Goal: Task Accomplishment & Management: Manage account settings

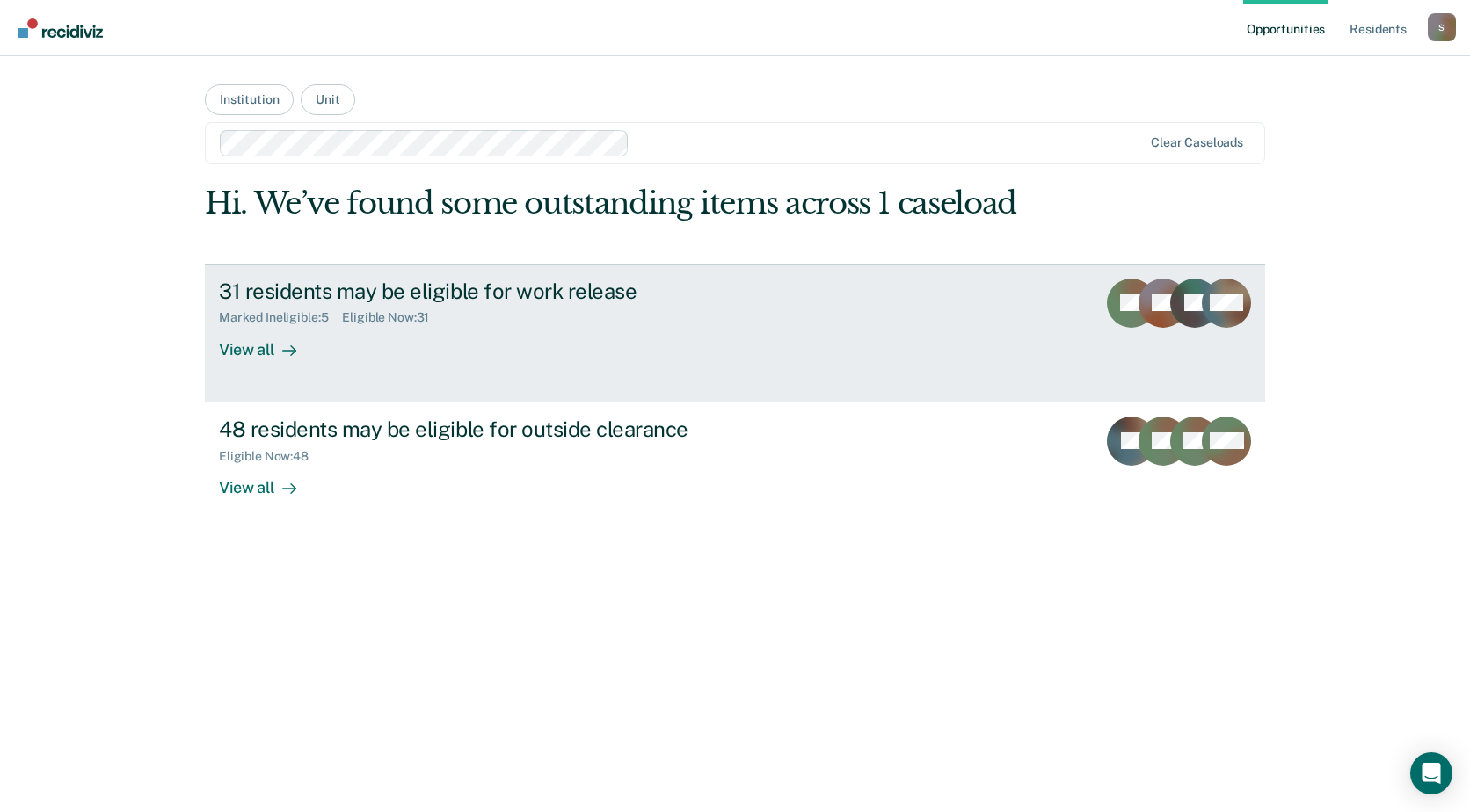
click at [679, 314] on div "Marked Ineligible : 5 Eligible Now : 31" at bounding box center [527, 314] width 617 height 22
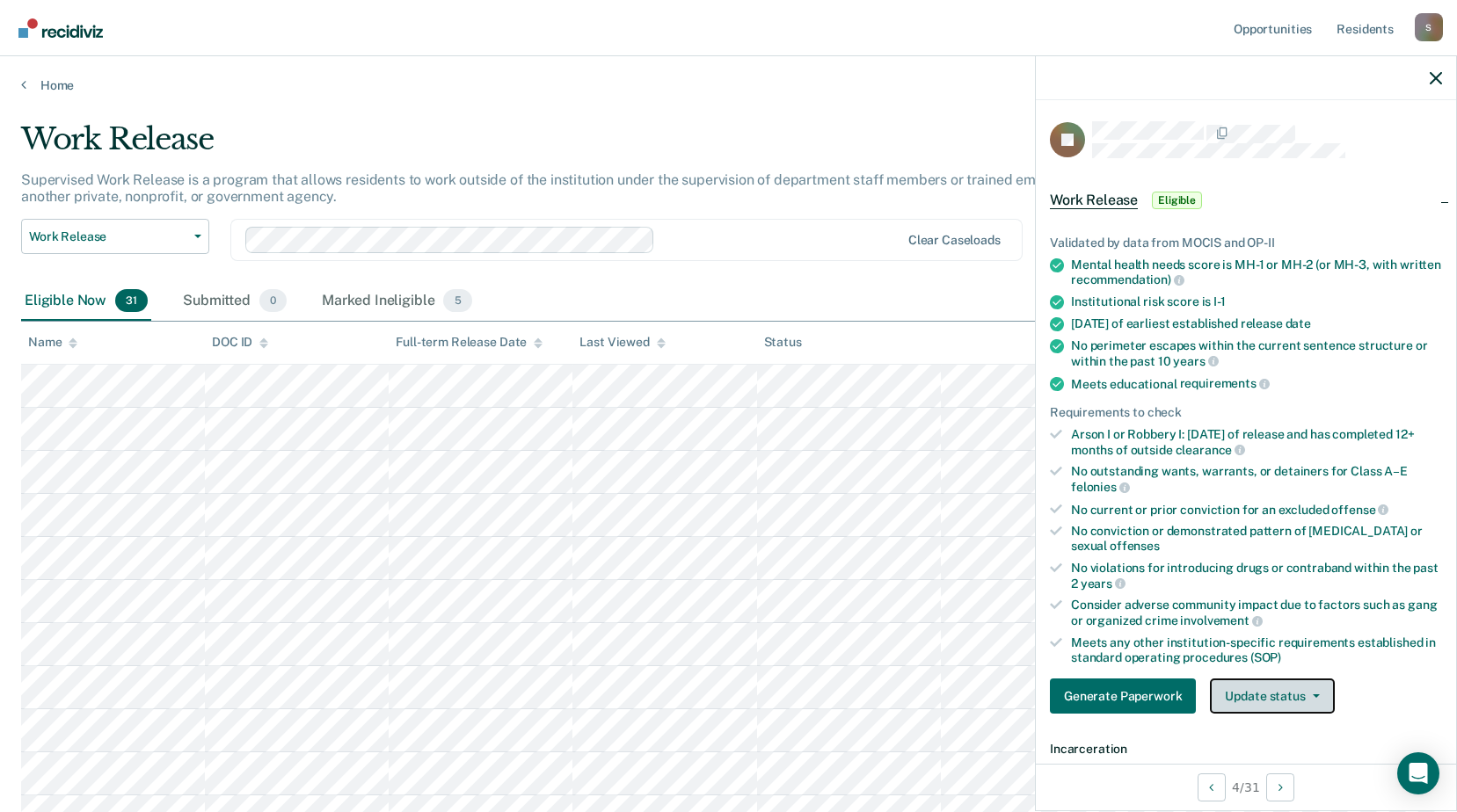
click at [1301, 698] on button "Update status" at bounding box center [1272, 696] width 124 height 35
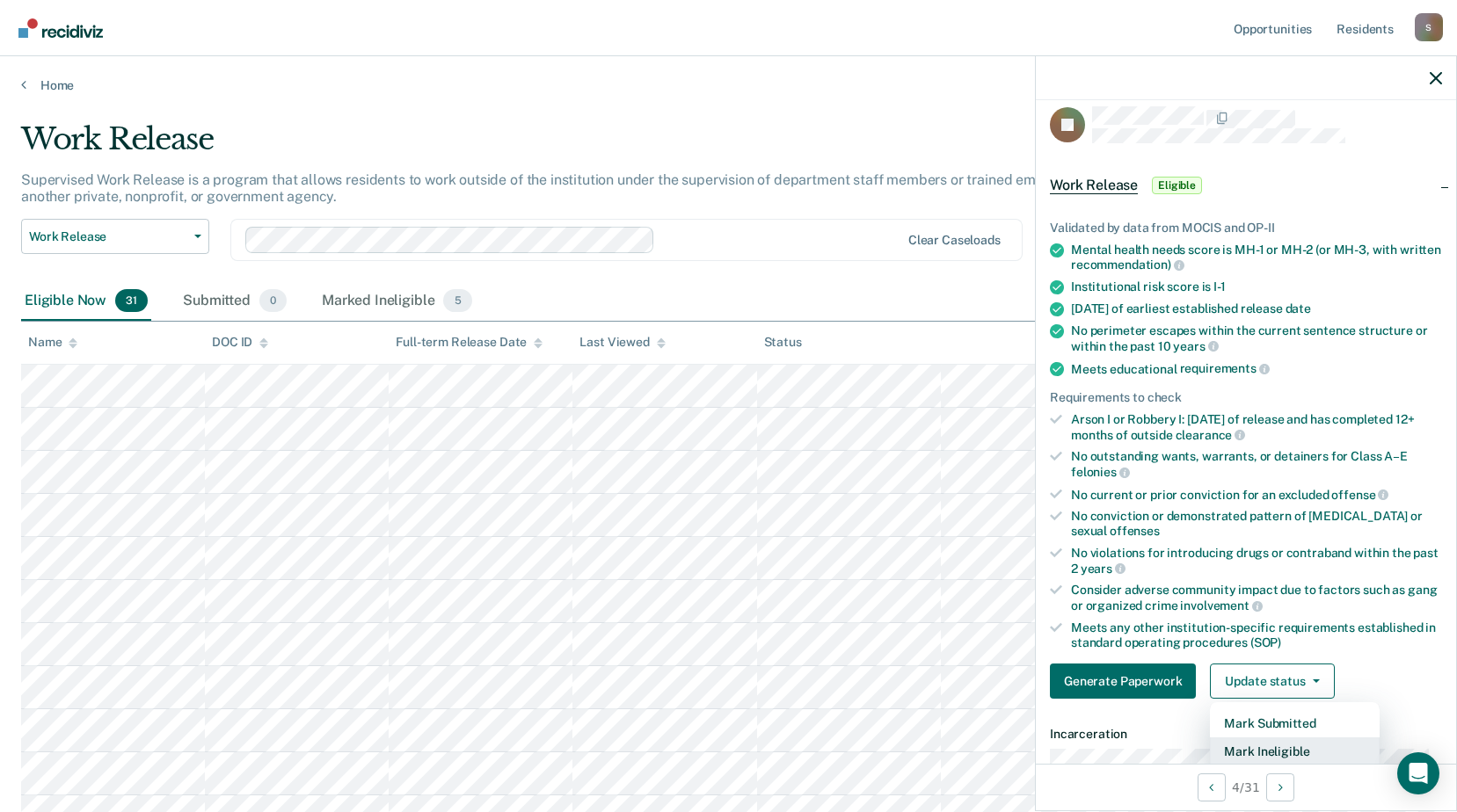
click at [1278, 753] on button "Mark Ineligible" at bounding box center [1295, 752] width 170 height 28
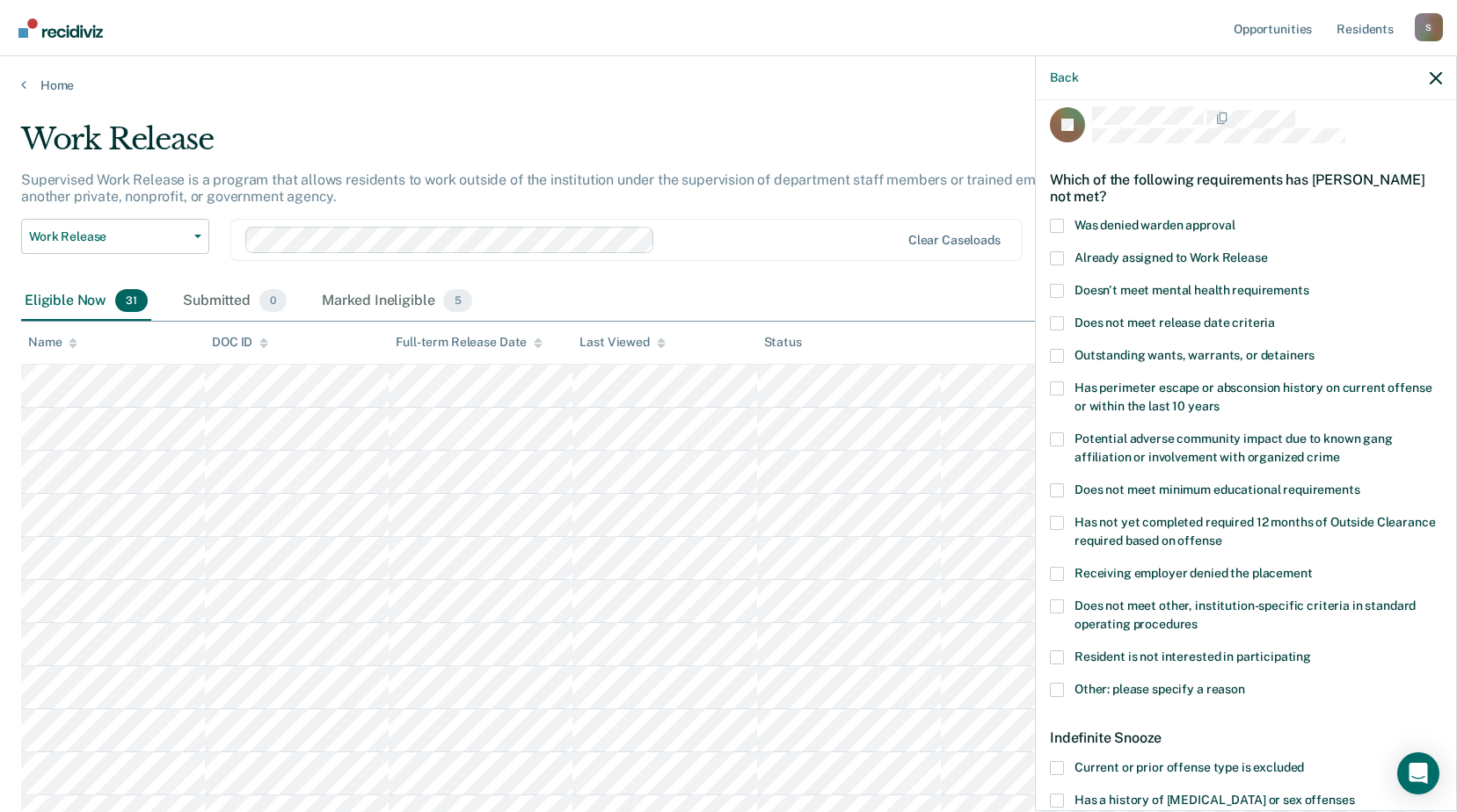
click at [1059, 690] on span at bounding box center [1056, 690] width 14 height 14
click at [1246, 683] on input "Other: please specify a reason" at bounding box center [1246, 683] width 0 height 0
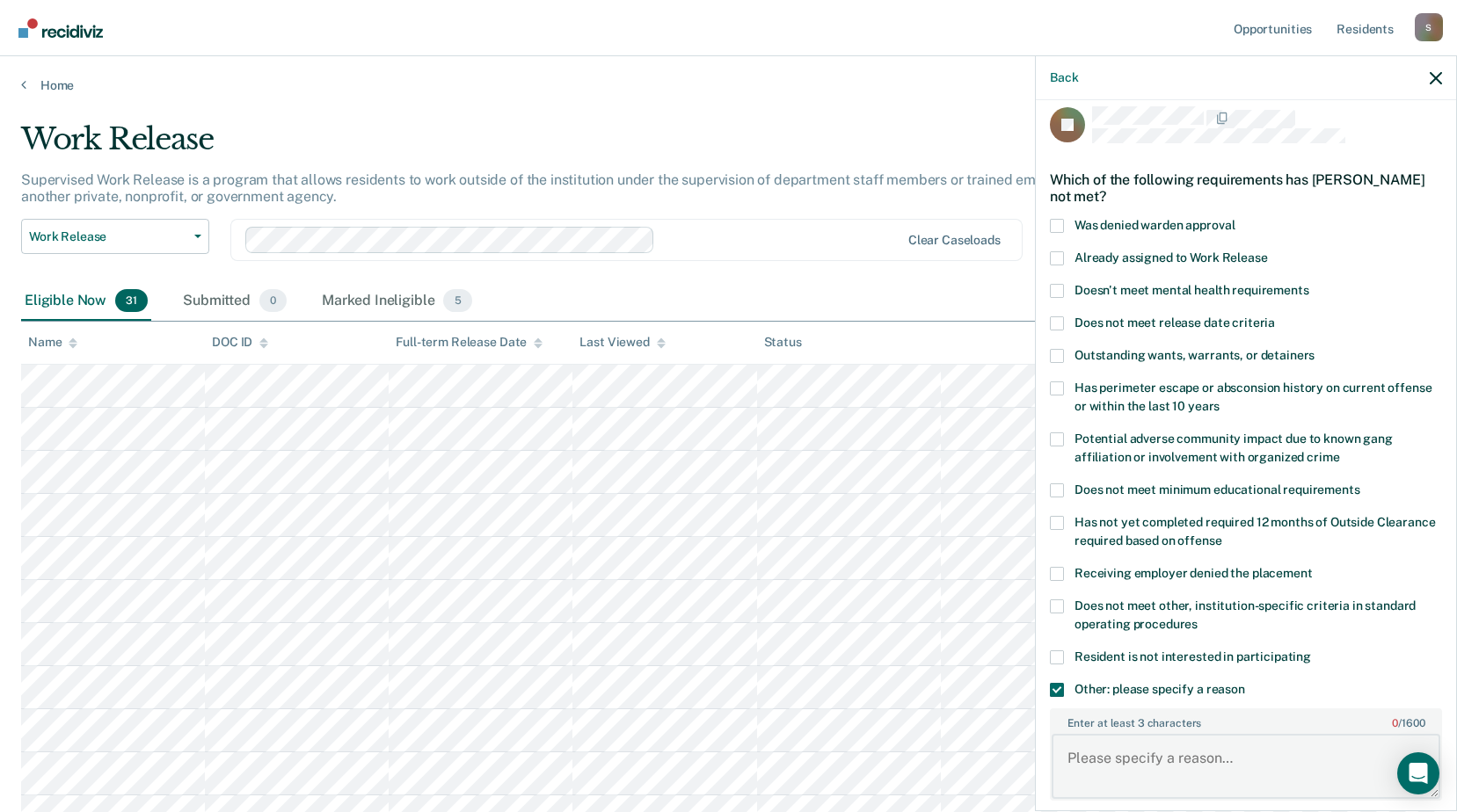
click at [1156, 771] on textarea "Enter at least 3 characters 0 / 1600" at bounding box center [1246, 766] width 389 height 65
type textarea "C-3 sanction until [DATE]"
click at [1334, 661] on label "Resident is not interested in participating" at bounding box center [1246, 660] width 392 height 19
click at [1312, 651] on input "Resident is not interested in participating" at bounding box center [1312, 651] width 0 height 0
click at [1215, 663] on label "Resident is not interested in participating" at bounding box center [1246, 660] width 392 height 19
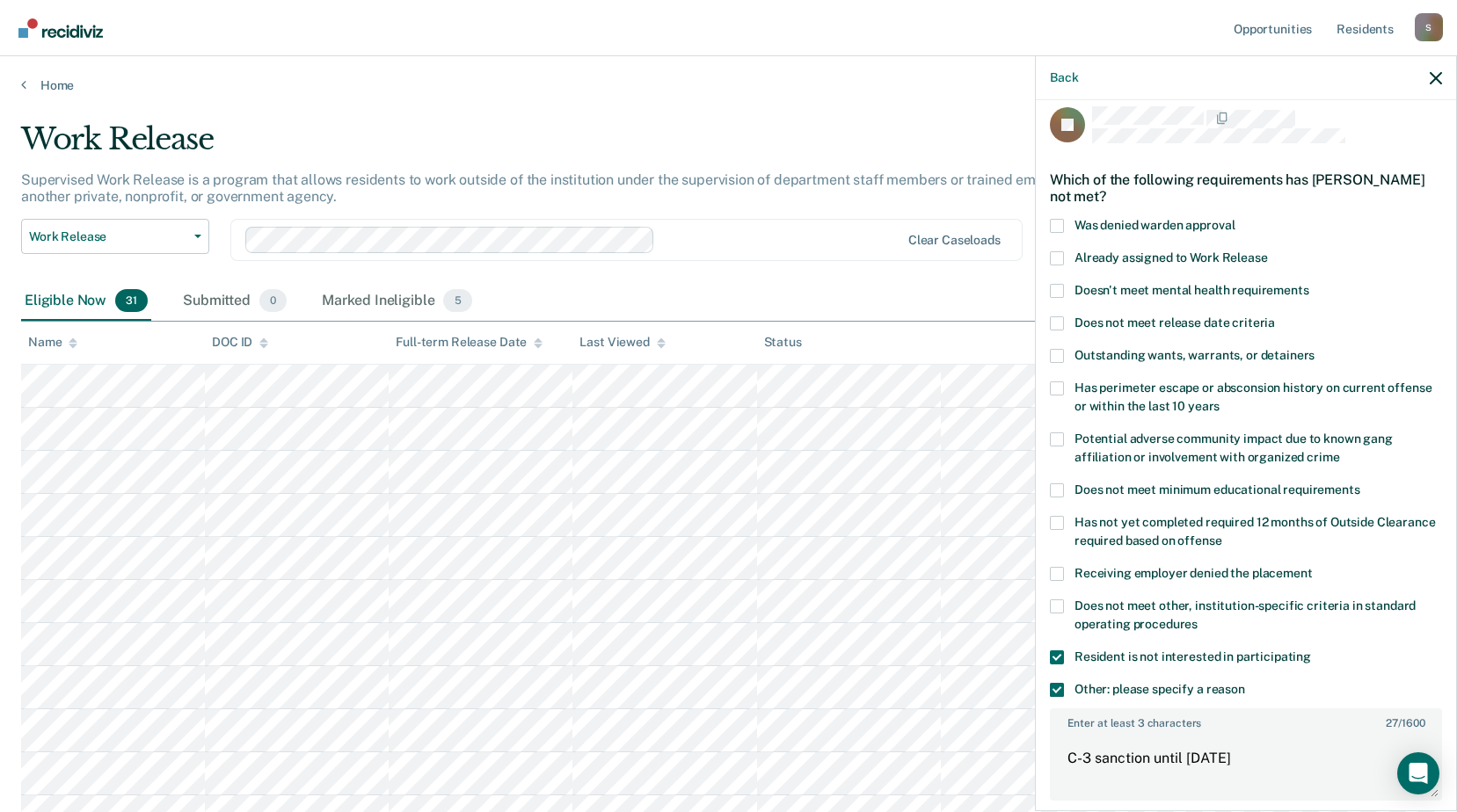
click at [1312, 651] on input "Resident is not interested in participating" at bounding box center [1312, 651] width 0 height 0
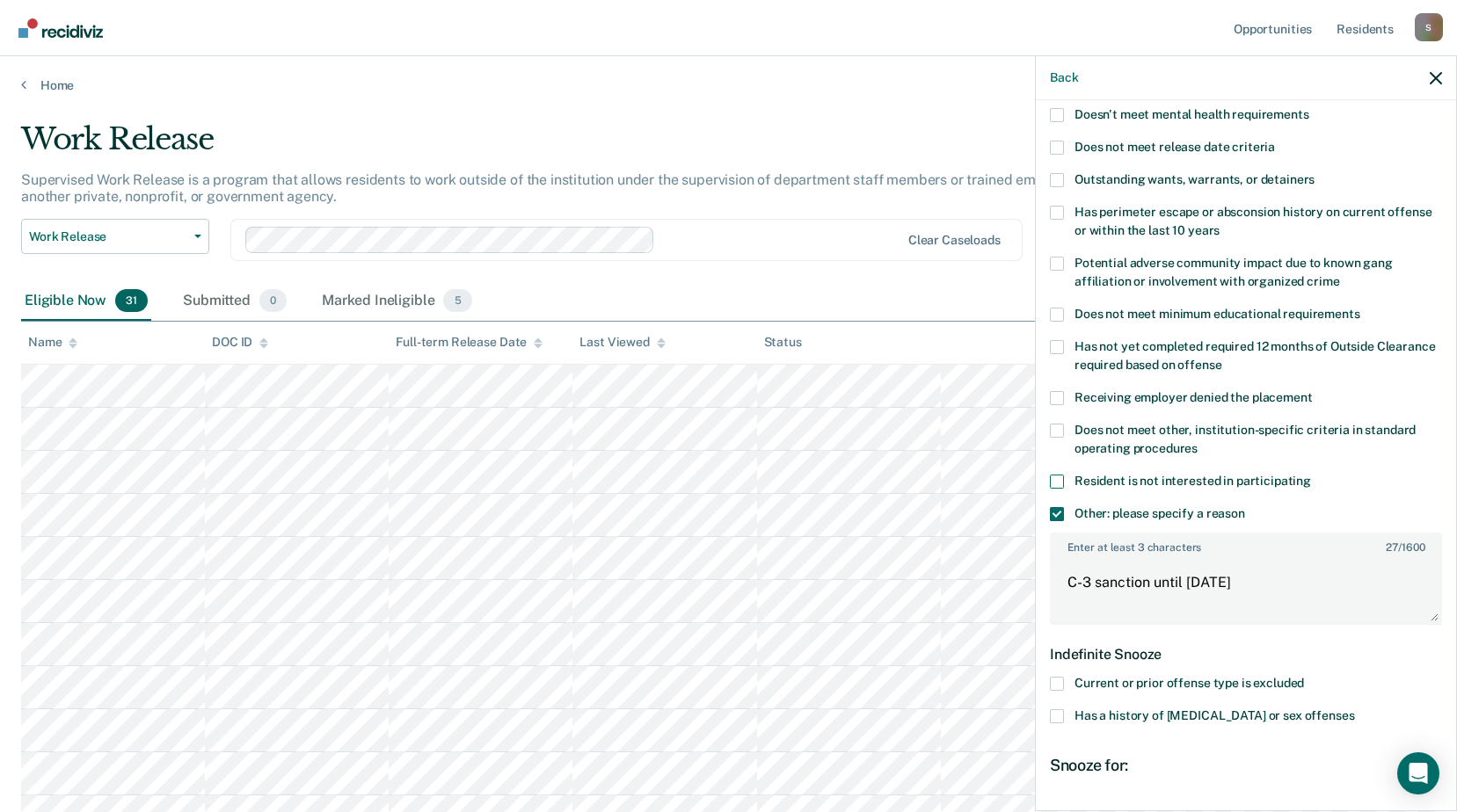
scroll to position [366, 0]
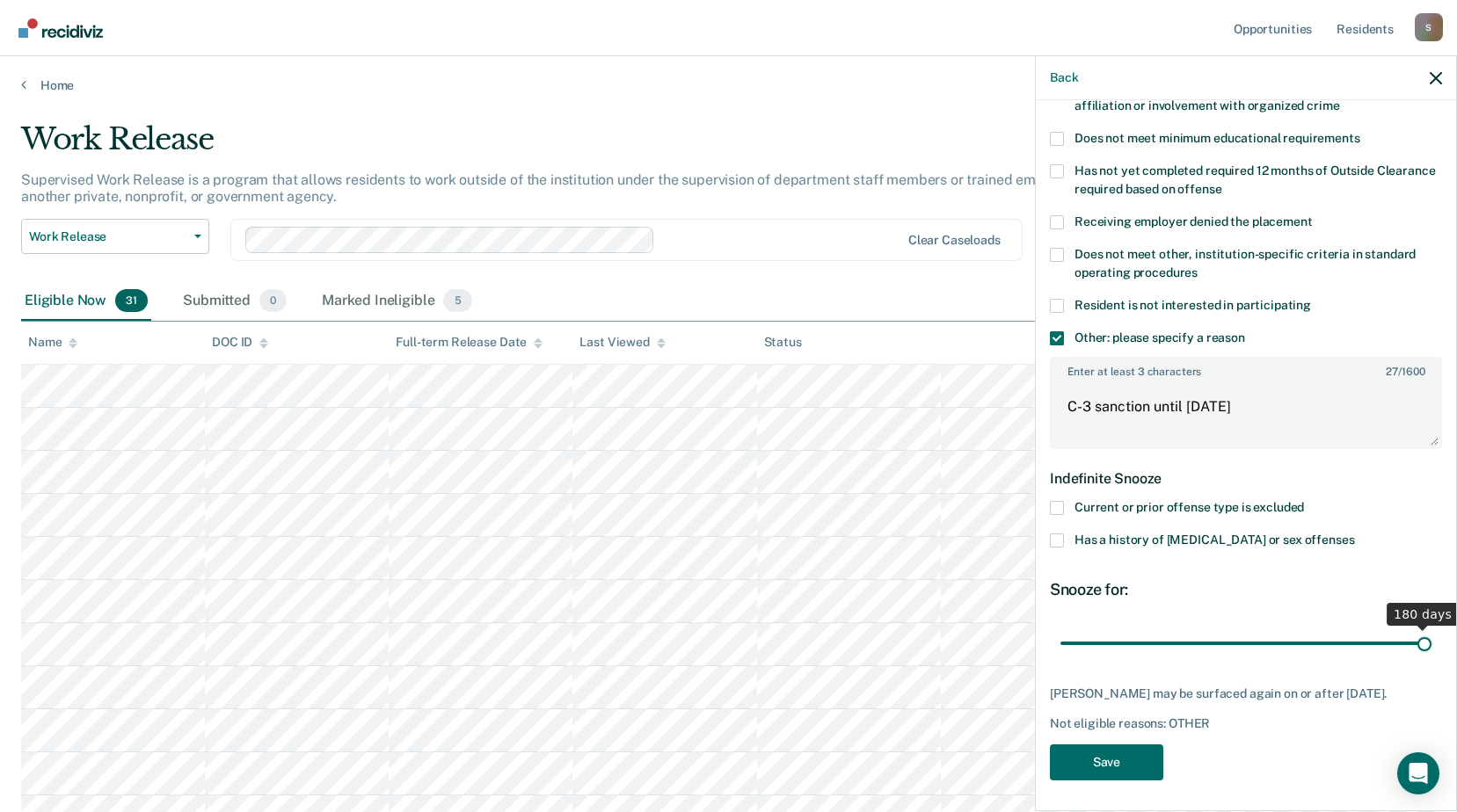
drag, startPoint x: 1126, startPoint y: 643, endPoint x: 1462, endPoint y: 634, distance: 336.1
type input "180"
click at [1432, 634] on input "range" at bounding box center [1247, 642] width 371 height 31
click at [1125, 770] on button "Save" at bounding box center [1106, 763] width 113 height 36
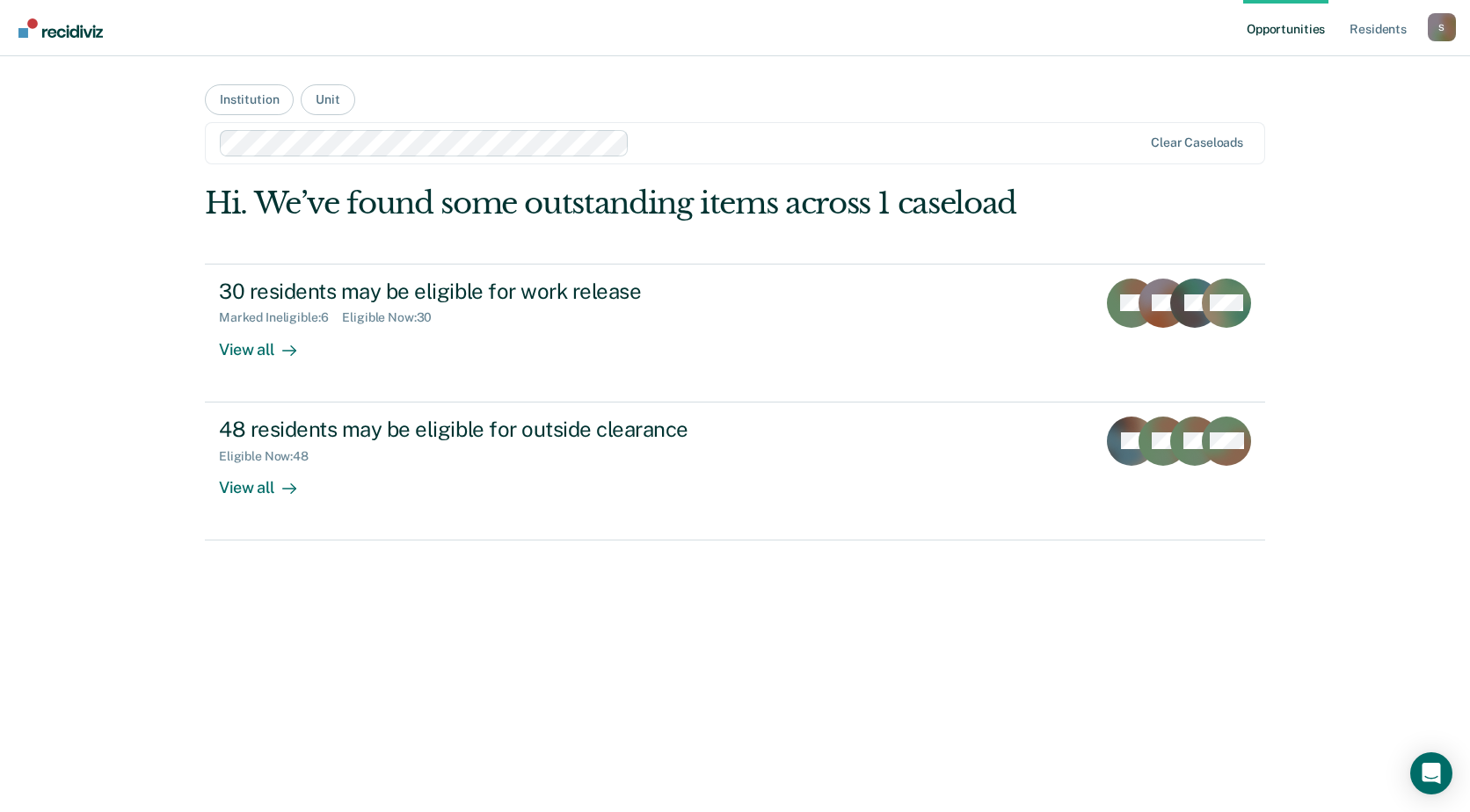
click at [539, 66] on main "Institution Unit Clear caseloads Hi. We’ve found some outstanding items across …" at bounding box center [735, 414] width 1102 height 714
click at [339, 102] on button "Unit" at bounding box center [327, 100] width 54 height 31
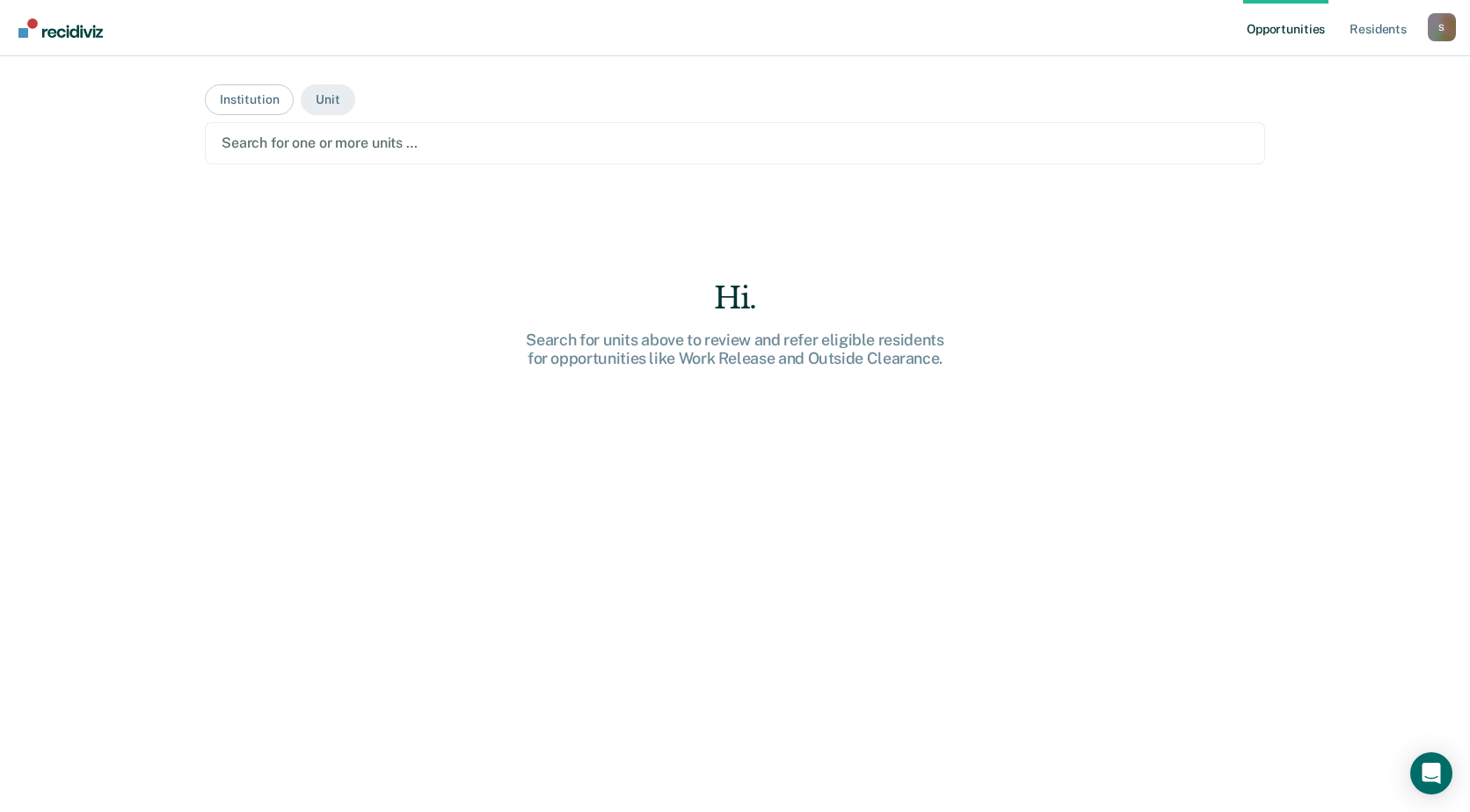
click at [395, 154] on div "Search for one or more units …" at bounding box center [735, 142] width 1031 height 24
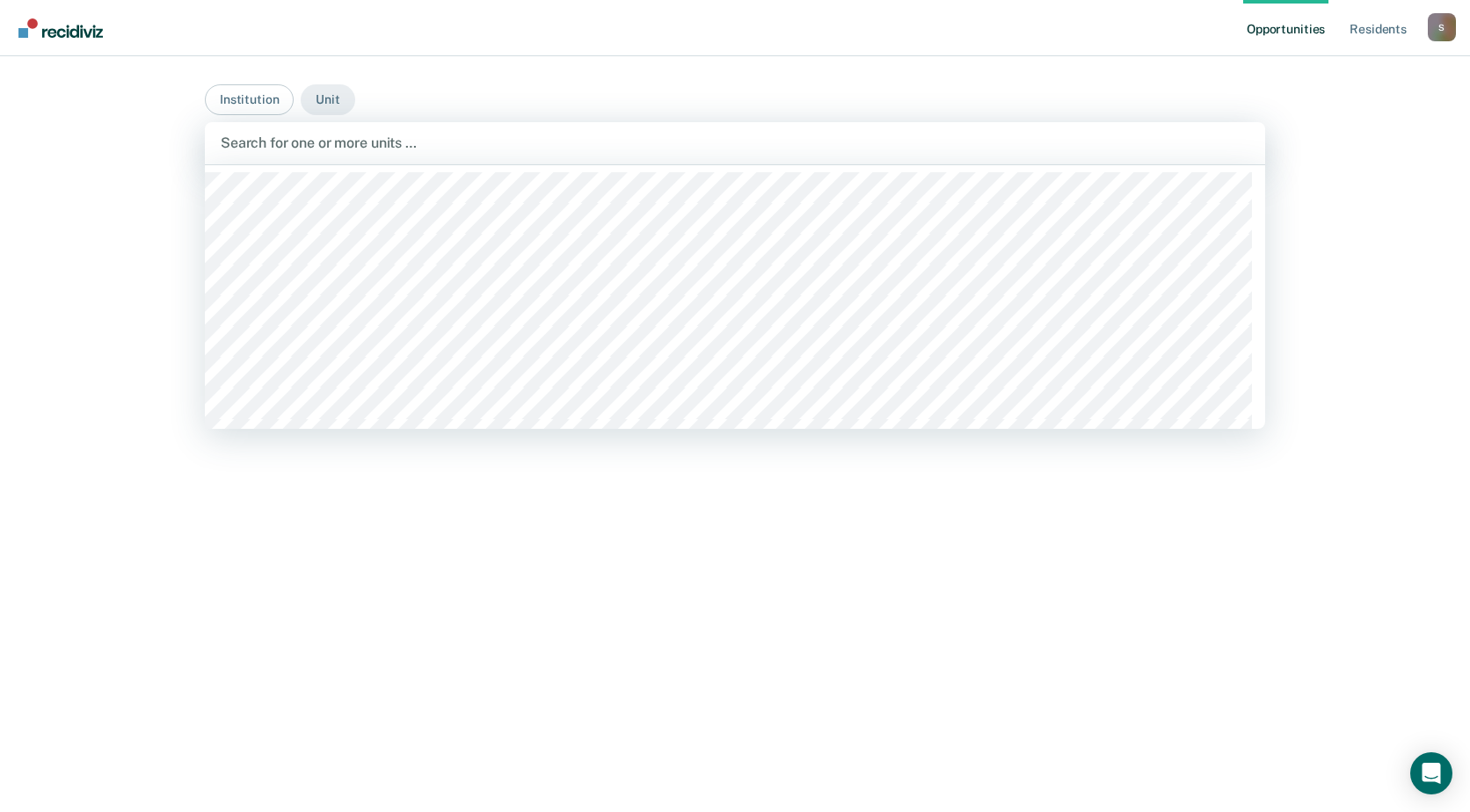
type input "w"
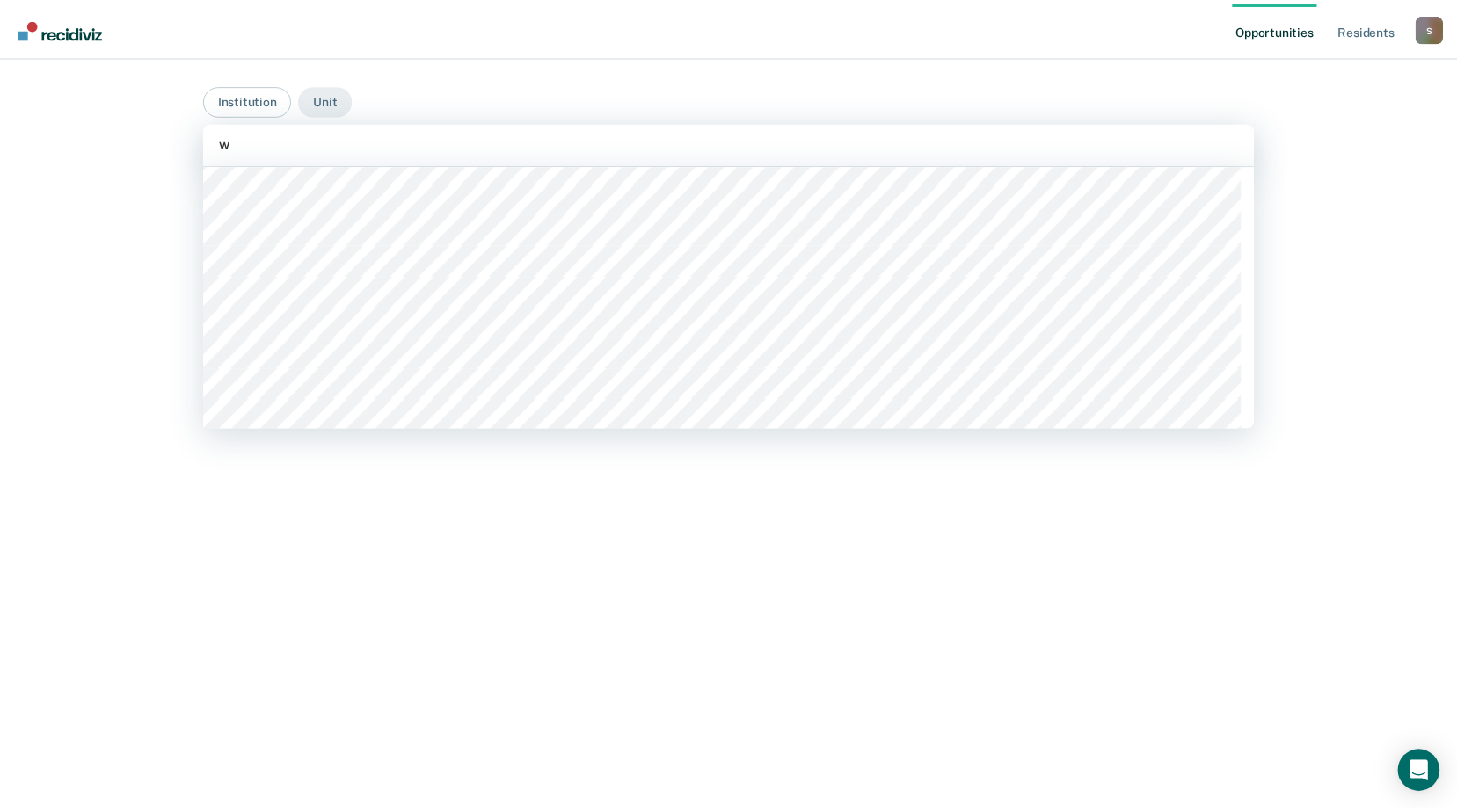
scroll to position [879, 0]
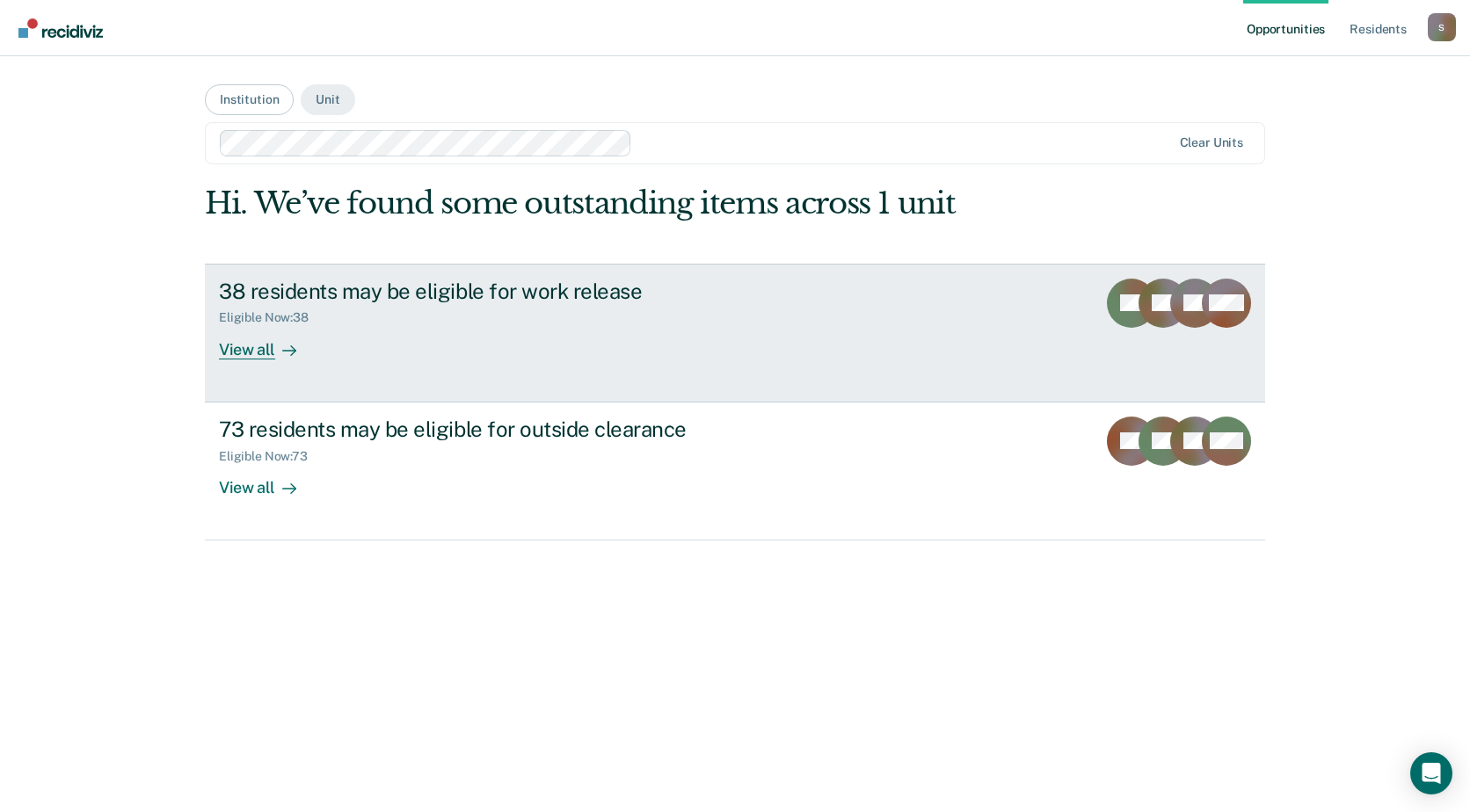
click at [519, 327] on div "38 residents may be eligible for work release Eligible Now : 38 View all" at bounding box center [548, 319] width 660 height 81
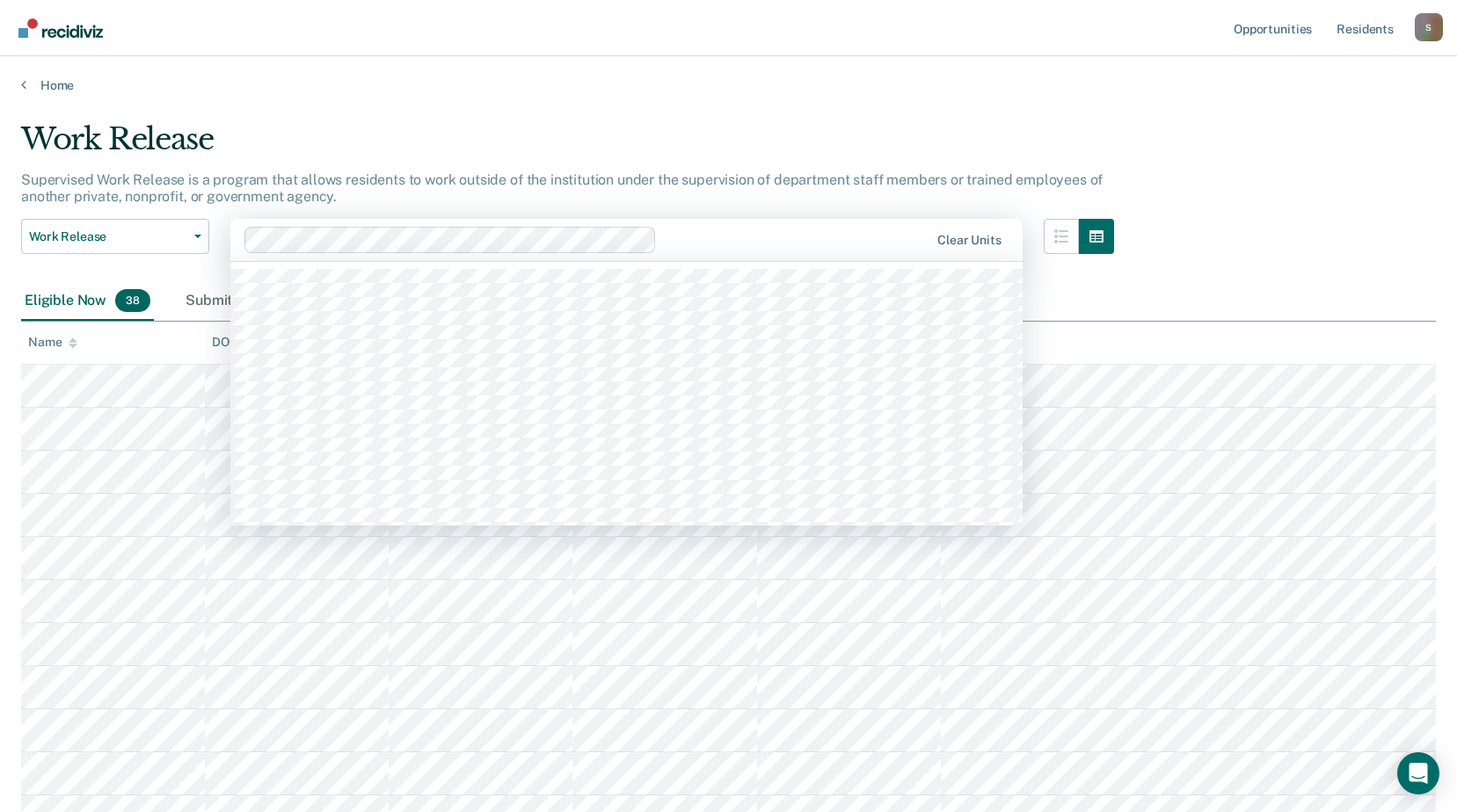
click at [865, 236] on div at bounding box center [796, 239] width 265 height 20
type input "w"
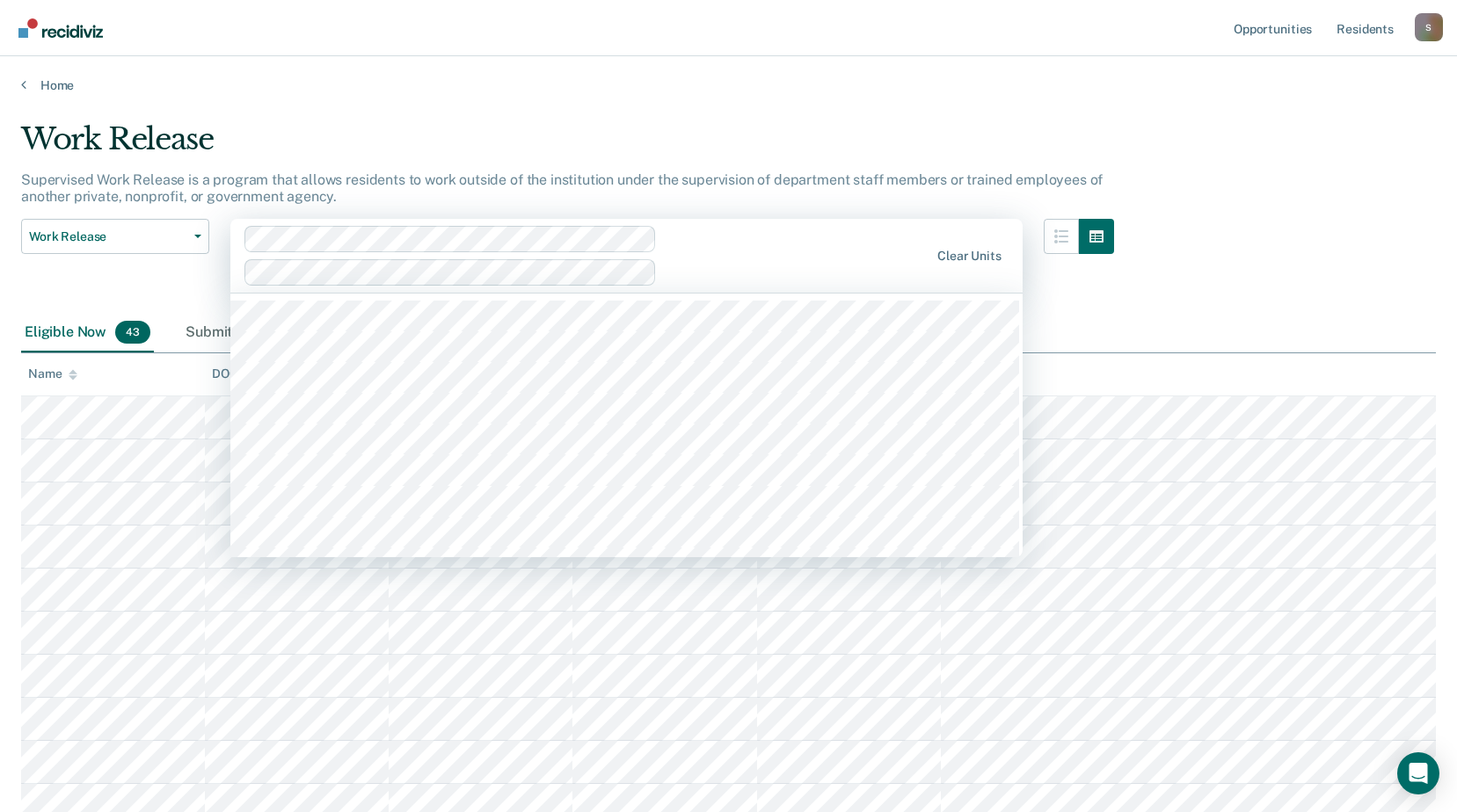
click at [790, 273] on div at bounding box center [796, 271] width 265 height 20
type input "w"
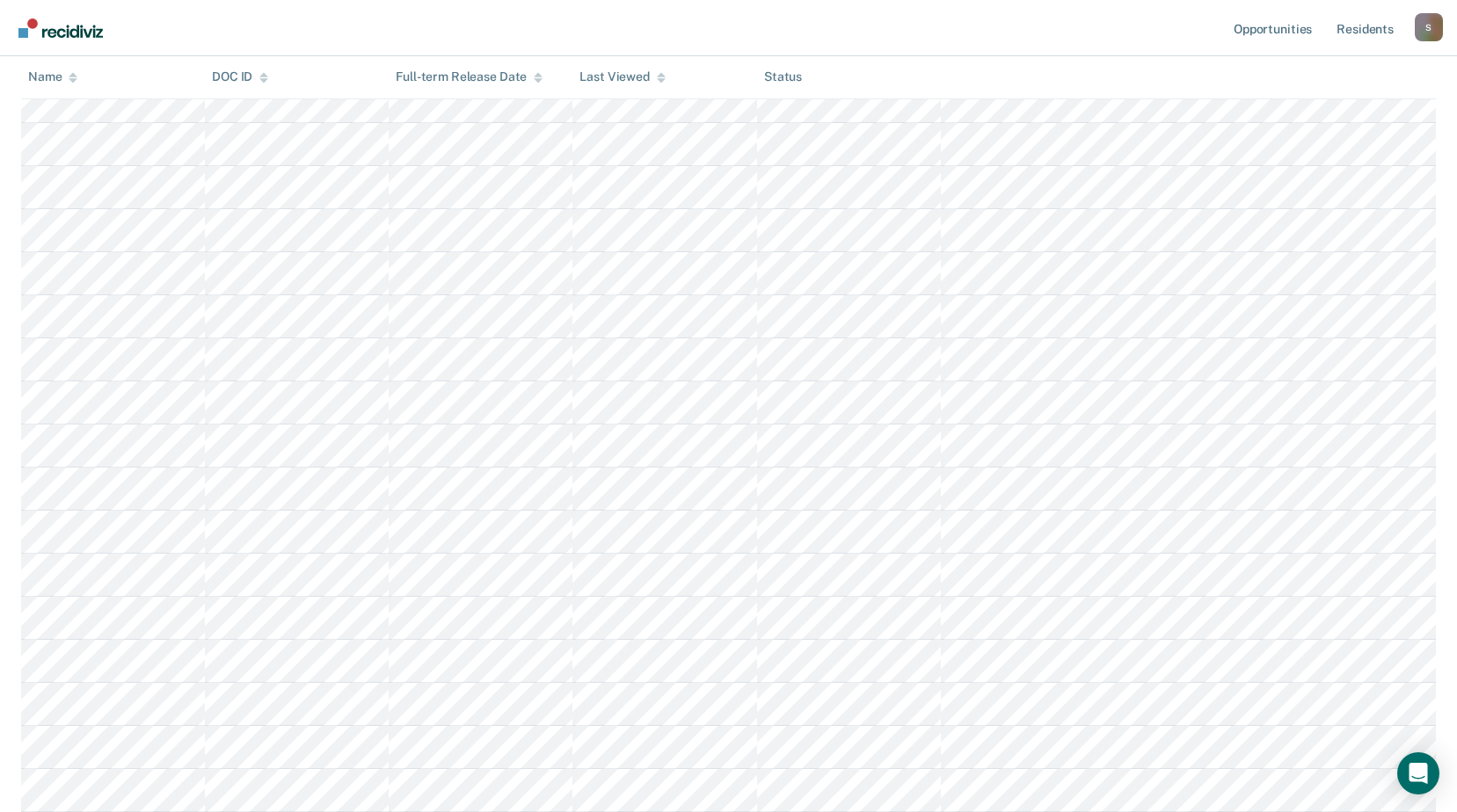
scroll to position [1430, 0]
